Goal: Navigation & Orientation: Find specific page/section

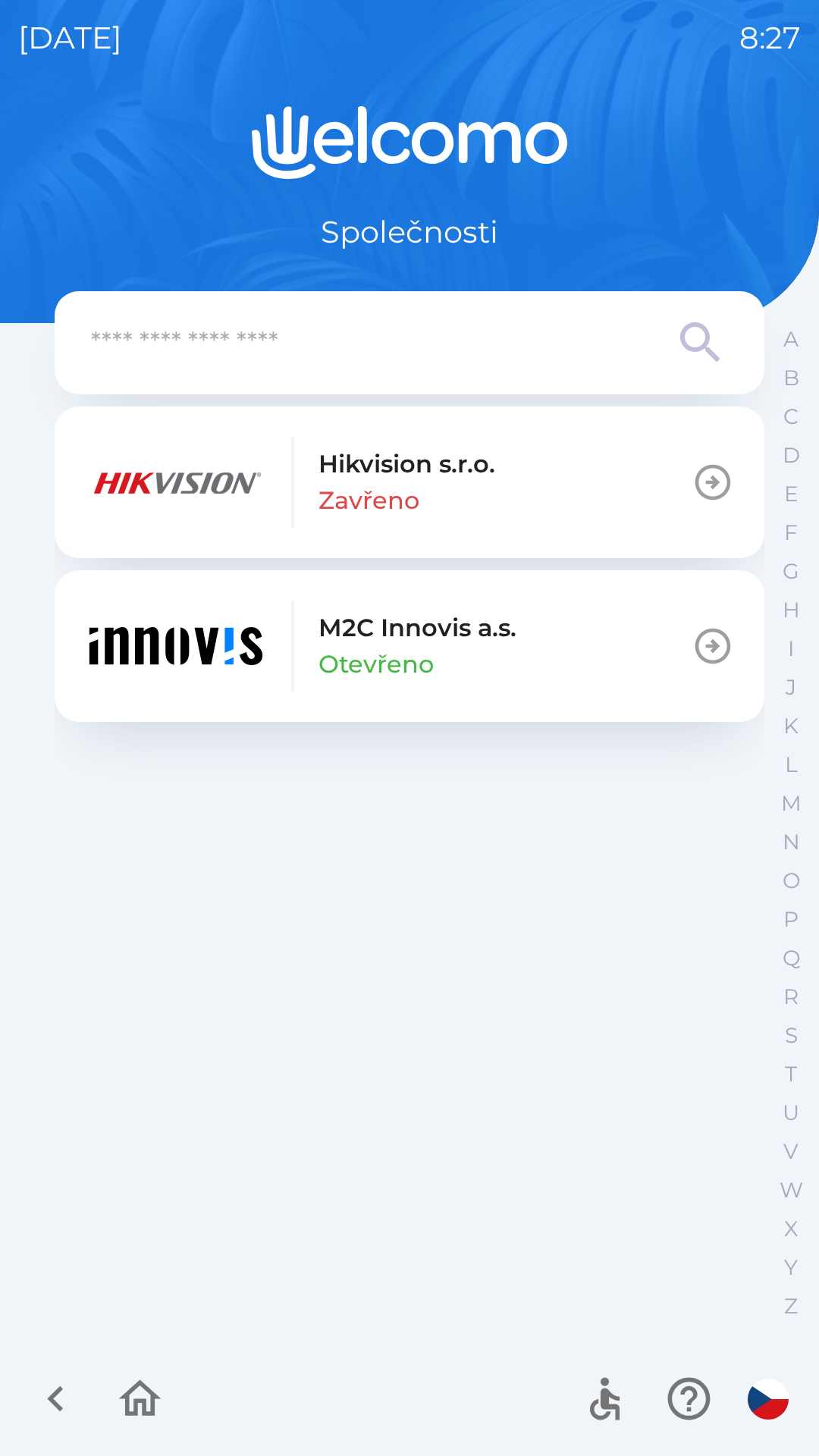
click at [386, 660] on p "Otevřeno" at bounding box center [375, 663] width 115 height 37
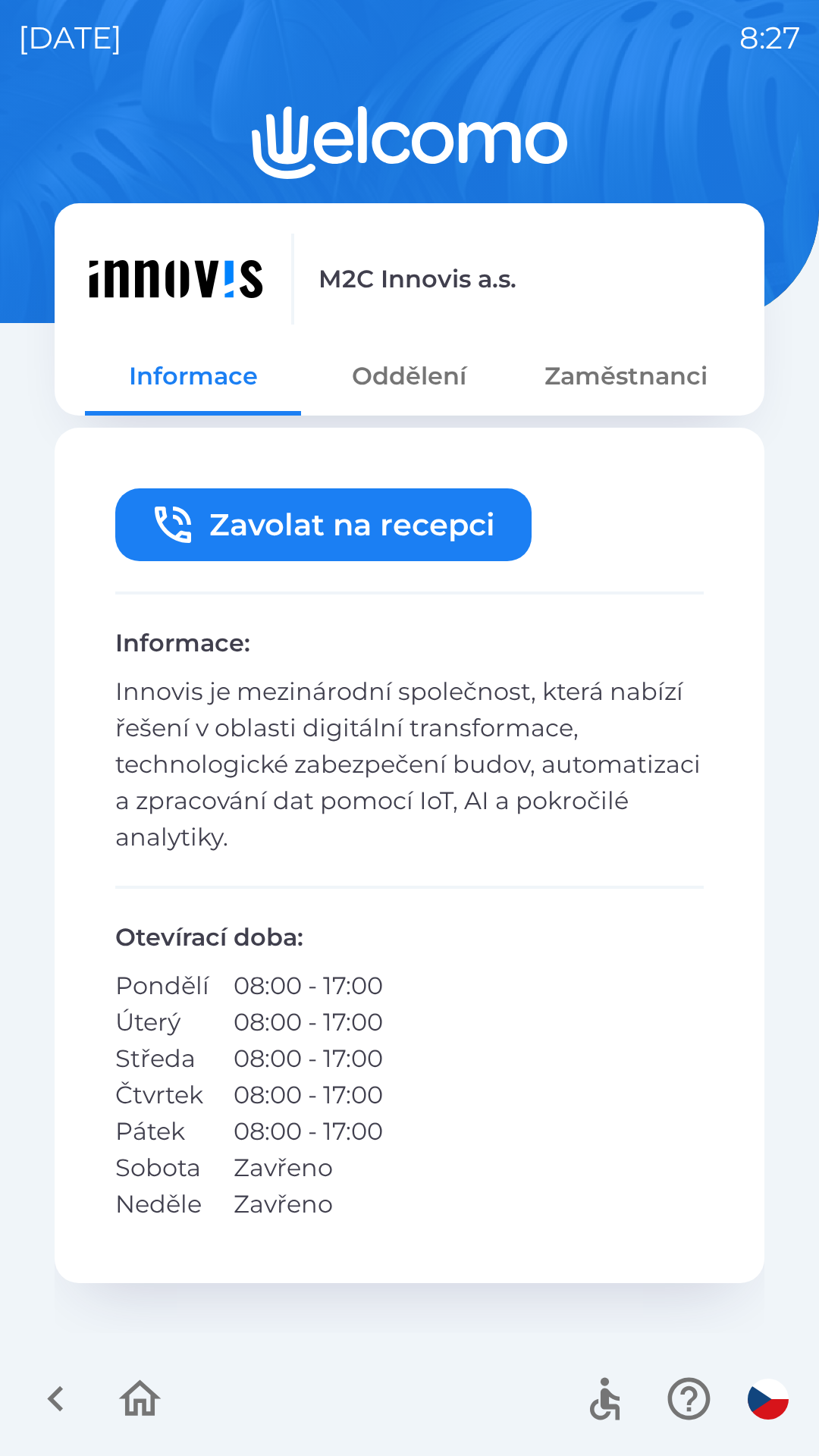
click at [148, 1425] on button "button" at bounding box center [140, 1398] width 63 height 63
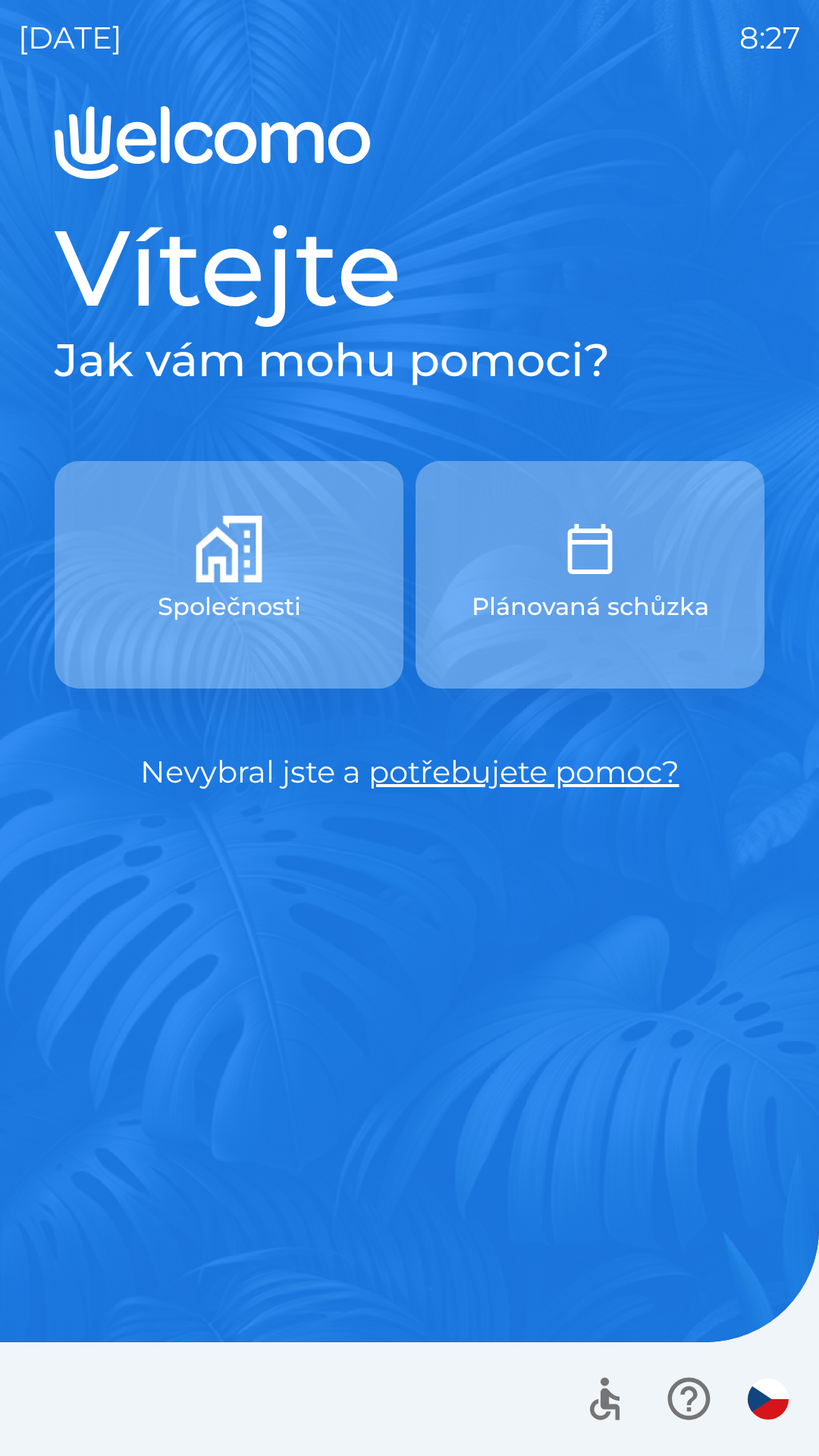
click at [571, 572] on img "button" at bounding box center [589, 548] width 67 height 67
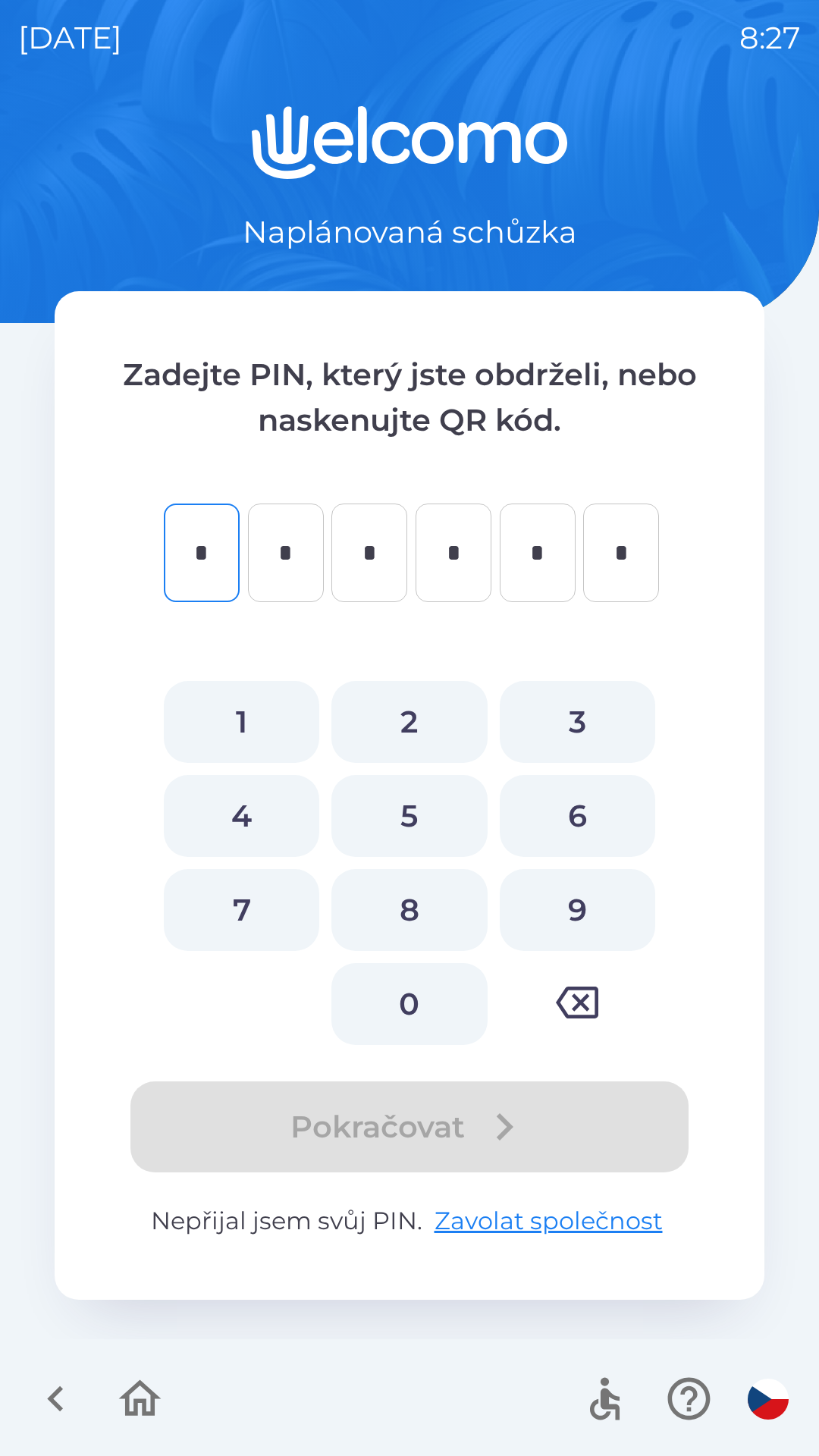
click at [62, 1393] on icon "button" at bounding box center [55, 1398] width 51 height 51
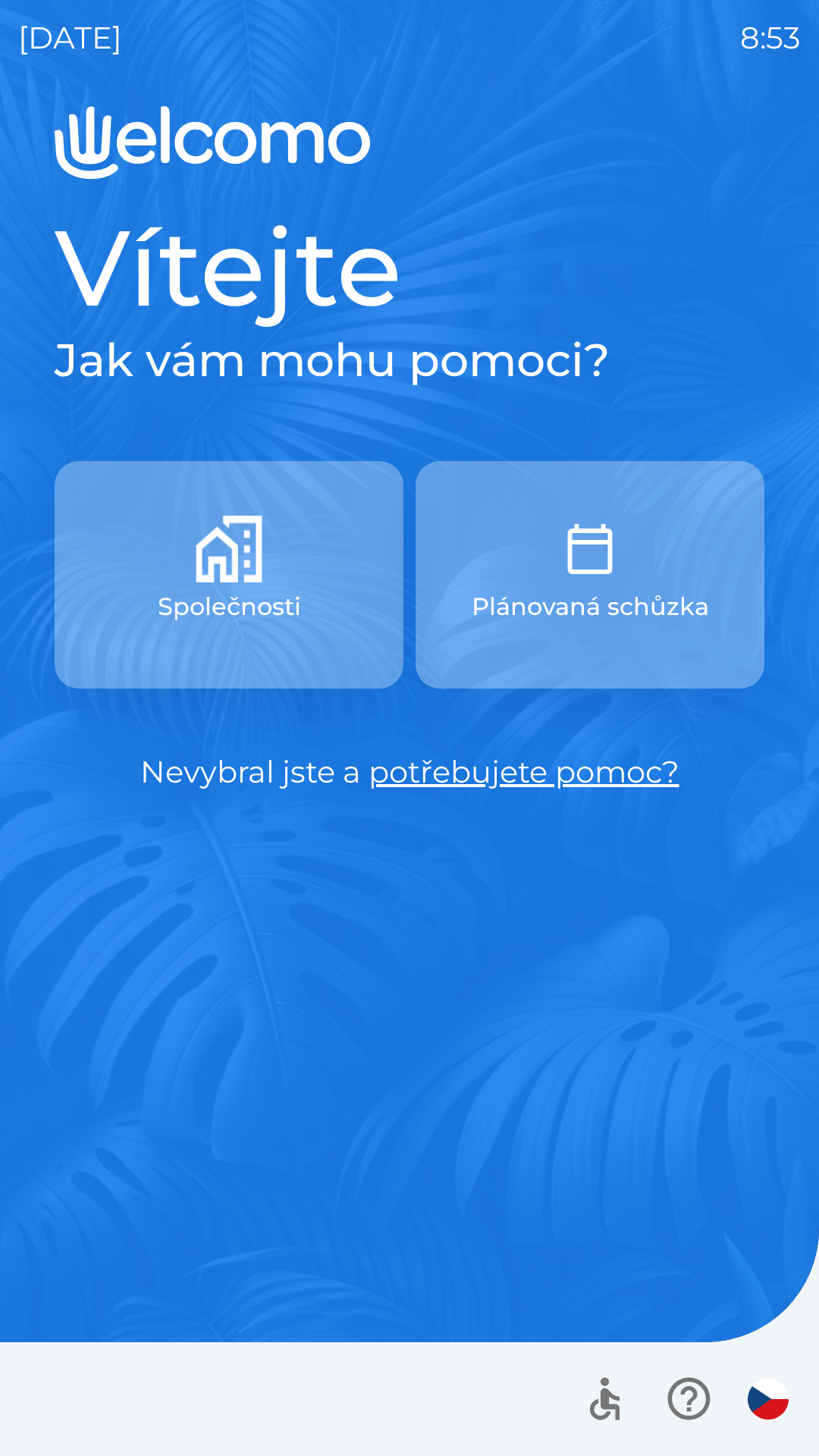
click at [320, 586] on button "Společnosti" at bounding box center [229, 574] width 349 height 227
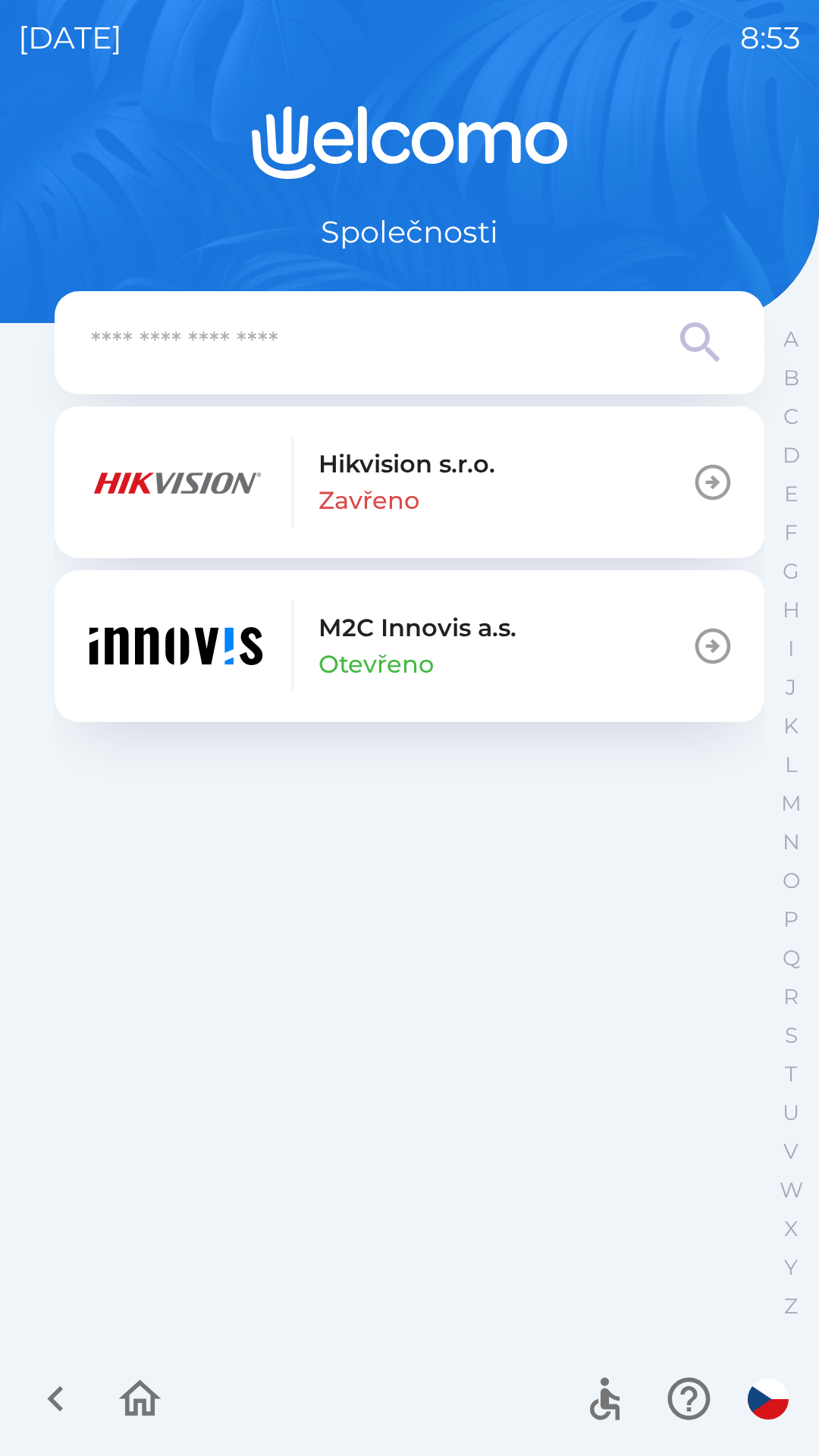
click at [73, 1375] on icon "button" at bounding box center [55, 1398] width 51 height 51
